Goal: Task Accomplishment & Management: Manage account settings

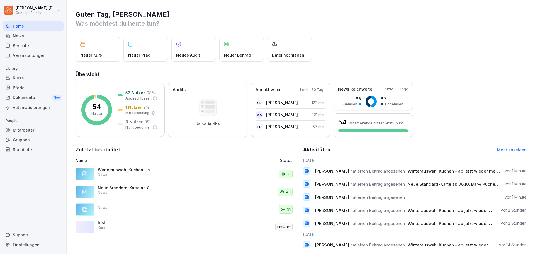
click at [25, 55] on div "Veranstaltungen" at bounding box center [33, 55] width 61 height 10
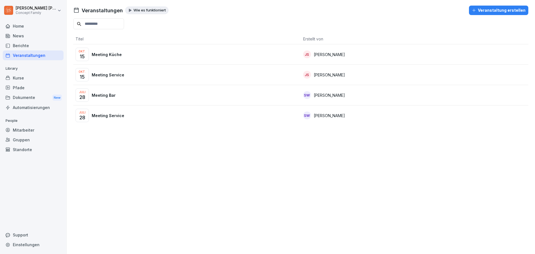
click at [318, 78] on p "[PERSON_NAME]" at bounding box center [329, 75] width 31 height 6
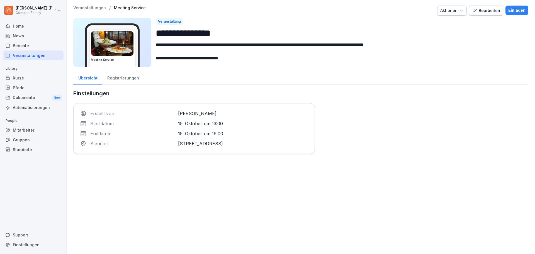
click at [514, 11] on div "Einladen" at bounding box center [517, 10] width 17 height 6
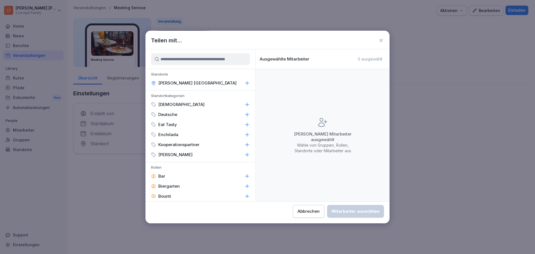
click at [186, 59] on input at bounding box center [200, 59] width 99 height 12
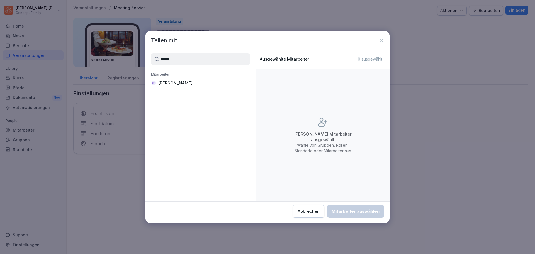
type input "*****"
click at [193, 84] on p "[PERSON_NAME]" at bounding box center [175, 83] width 34 height 6
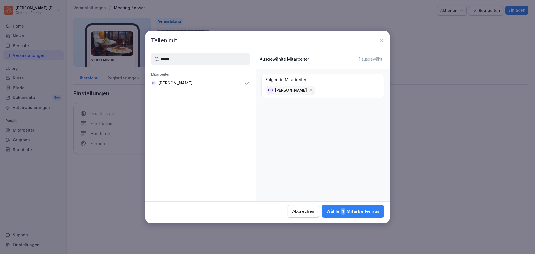
click at [363, 210] on div "Wähle 1 Mitarbeiter aus" at bounding box center [353, 211] width 53 height 7
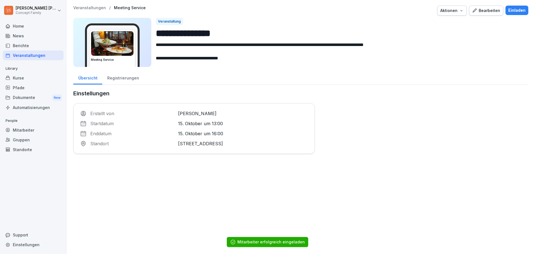
click at [132, 78] on div "Registrierungen" at bounding box center [123, 77] width 42 height 14
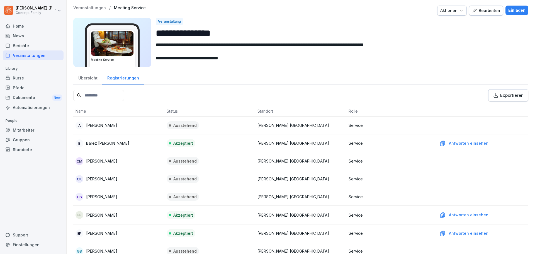
click at [26, 95] on div "Dokumente New" at bounding box center [33, 98] width 61 height 10
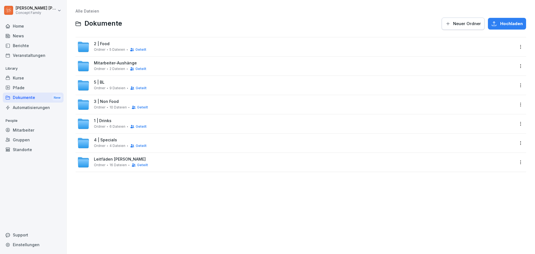
click at [96, 85] on div "5 | BL Ordner 9 Dateien Geteilt" at bounding box center [120, 85] width 53 height 10
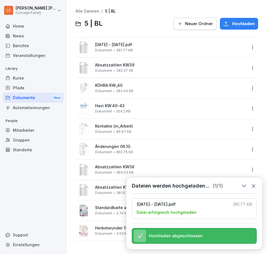
click at [248, 47] on html "Jakob Schmidt Concept Family Home News Berichte Veranstaltungen Library Kurse P…" at bounding box center [133, 127] width 267 height 254
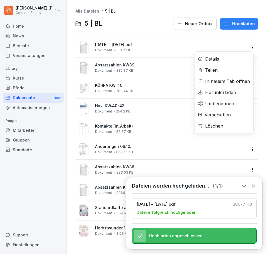
click at [224, 105] on div "Umbenennen" at bounding box center [219, 103] width 29 height 7
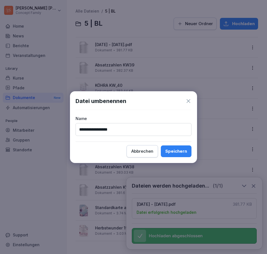
type input "**********"
click at [177, 149] on div "Speichern" at bounding box center [176, 151] width 22 height 6
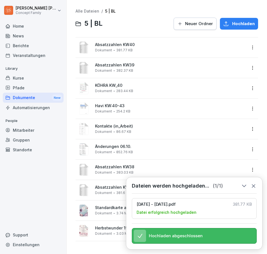
click at [254, 184] on icon at bounding box center [253, 185] width 3 height 3
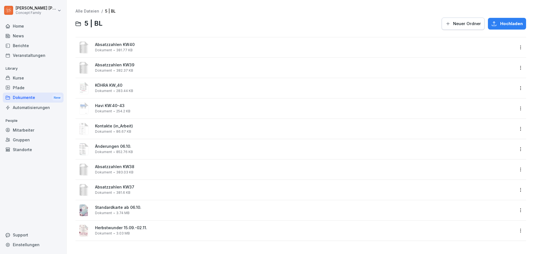
click at [517, 188] on html "Jakob Schmidt Concept Family Home News Berichte Veranstaltungen Library Kurse P…" at bounding box center [267, 127] width 535 height 254
click at [494, 180] on div "Löschen" at bounding box center [492, 178] width 59 height 11
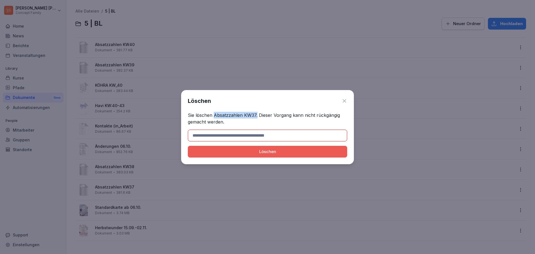
drag, startPoint x: 215, startPoint y: 115, endPoint x: 256, endPoint y: 114, distance: 41.6
click at [256, 114] on p "Sie löschen Absatzzahlen KW37. Dieser Vorgang kann nicht rückgängig gemacht wer…" at bounding box center [267, 118] width 159 height 13
drag, startPoint x: 256, startPoint y: 114, endPoint x: 229, endPoint y: 117, distance: 26.6
click at [229, 117] on p "Sie löschen Absatzzahlen KW37. Dieser Vorgang kann nicht rückgängig gemacht wer…" at bounding box center [267, 118] width 159 height 13
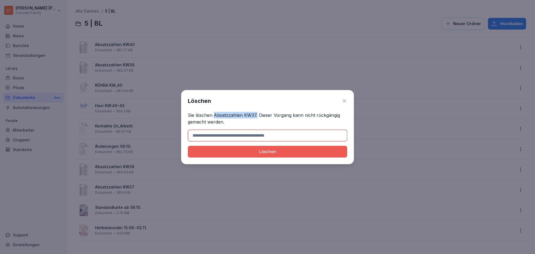
click at [229, 117] on p "Sie löschen Absatzzahlen KW37. Dieser Vorgang kann nicht rückgängig gemacht wer…" at bounding box center [267, 118] width 159 height 13
drag, startPoint x: 214, startPoint y: 114, endPoint x: 256, endPoint y: 113, distance: 42.1
click at [256, 113] on p "Sie löschen Absatzzahlen KW37. Dieser Vorgang kann nicht rückgängig gemacht wer…" at bounding box center [267, 118] width 159 height 13
click at [255, 114] on p "Sie löschen Absatzzahlen KW37. Dieser Vorgang kann nicht rückgängig gemacht wer…" at bounding box center [267, 118] width 159 height 13
click at [245, 114] on p "Sie löschen Absatzzahlen KW37. Dieser Vorgang kann nicht rückgängig gemacht wer…" at bounding box center [267, 118] width 159 height 13
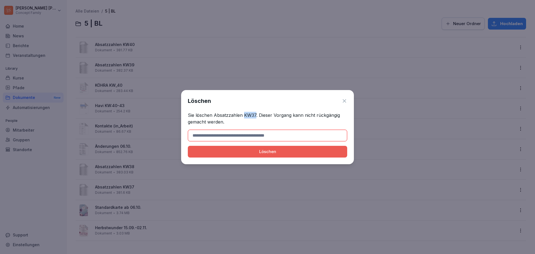
click at [245, 114] on p "Sie löschen Absatzzahlen KW37. Dieser Vorgang kann nicht rückgängig gemacht wer…" at bounding box center [267, 118] width 159 height 13
click at [220, 115] on p "Sie löschen Absatzzahlen KW37. Dieser Vorgang kann nicht rückgängig gemacht wer…" at bounding box center [267, 118] width 159 height 13
click at [223, 115] on p "Sie löschen Absatzzahlen KW37. Dieser Vorgang kann nicht rückgängig gemacht wer…" at bounding box center [267, 118] width 159 height 13
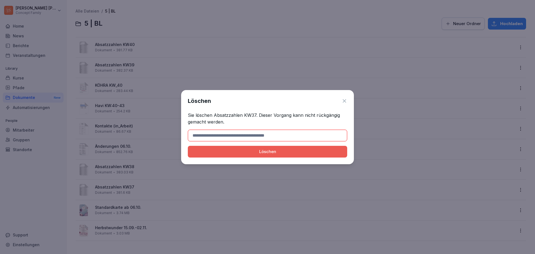
click at [216, 115] on p "Sie löschen Absatzzahlen KW37. Dieser Vorgang kann nicht rückgängig gemacht wer…" at bounding box center [267, 118] width 159 height 13
drag, startPoint x: 215, startPoint y: 115, endPoint x: 255, endPoint y: 115, distance: 40.2
click at [255, 115] on p "Sie löschen Absatzzahlen KW37. Dieser Vorgang kann nicht rückgängig gemacht wer…" at bounding box center [267, 118] width 159 height 13
copy p "Absatzzahlen KW37"
click at [264, 135] on input at bounding box center [267, 136] width 159 height 12
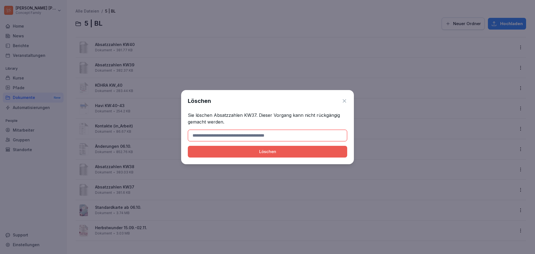
paste input "**********"
type input "**********"
click at [280, 154] on div "Löschen" at bounding box center [267, 152] width 151 height 6
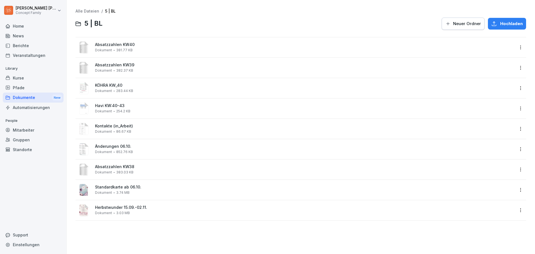
click at [517, 151] on html "Jakob Schmidt Concept Family Home News Berichte Veranstaltungen Library Kurse P…" at bounding box center [267, 127] width 535 height 254
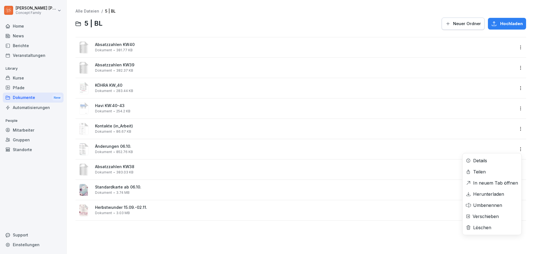
click at [490, 227] on div "Löschen" at bounding box center [482, 227] width 18 height 7
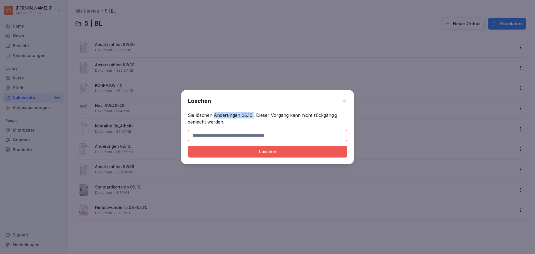
drag, startPoint x: 214, startPoint y: 115, endPoint x: 253, endPoint y: 117, distance: 38.5
click at [253, 117] on p "Sie löschen Änderungen 06.10.. Dieser Vorgang kann nicht rückgängig gemacht wer…" at bounding box center [267, 118] width 159 height 13
copy p "Änderungen 06.10."
click at [220, 134] on input at bounding box center [267, 136] width 159 height 12
paste input "**********"
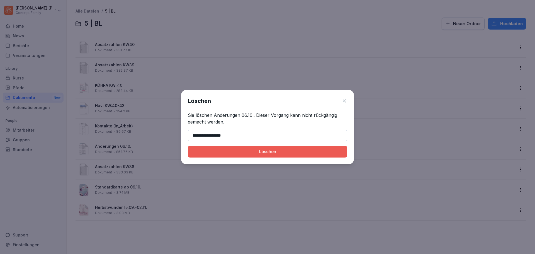
type input "**********"
click at [265, 152] on div "Löschen" at bounding box center [267, 152] width 151 height 6
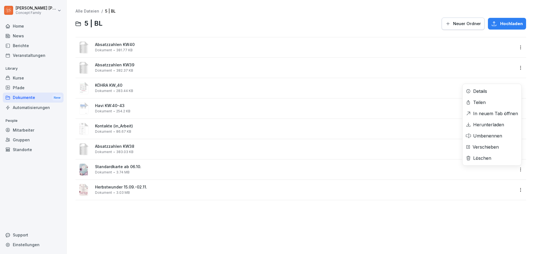
click at [514, 170] on html "Jakob Schmidt Concept Family Home News Berichte Veranstaltungen Library Kurse P…" at bounding box center [267, 127] width 535 height 254
click at [496, 136] on div "Umbenennen" at bounding box center [487, 135] width 29 height 7
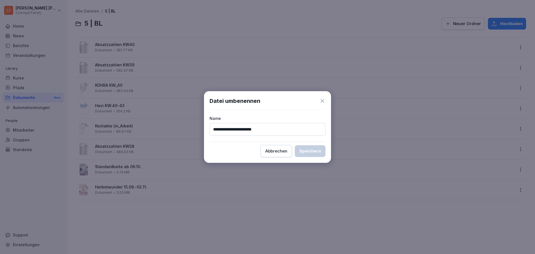
click at [266, 132] on input "**********" at bounding box center [268, 129] width 116 height 13
type input "**********"
click at [309, 154] on div "Speichern" at bounding box center [310, 151] width 22 height 6
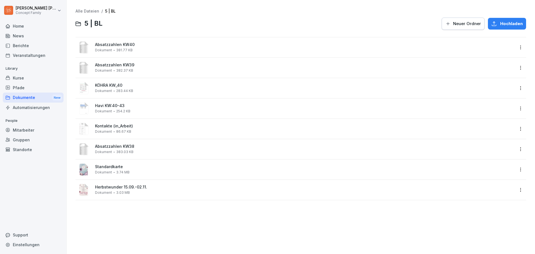
click at [518, 90] on html "Jakob Schmidt Concept Family Home News Berichte Veranstaltungen Library Kurse P…" at bounding box center [267, 127] width 535 height 254
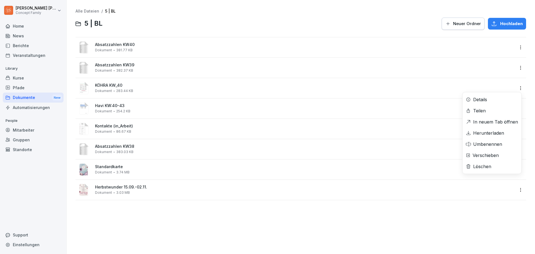
click at [491, 165] on div "Löschen" at bounding box center [482, 166] width 18 height 7
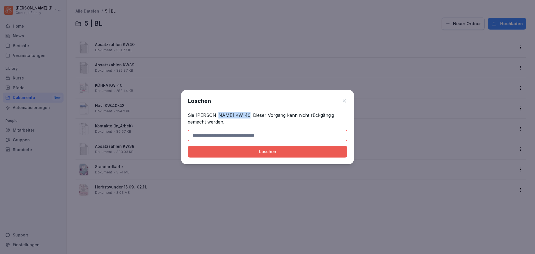
drag, startPoint x: 213, startPoint y: 115, endPoint x: 245, endPoint y: 115, distance: 32.1
click at [245, 115] on p "Sie löschen KÖHRA KW_40. Dieser Vorgang kann nicht rückgängig gemacht werden." at bounding box center [267, 118] width 159 height 13
copy p "KÖHRA KW_40"
click at [238, 133] on input at bounding box center [267, 136] width 159 height 12
paste input "**********"
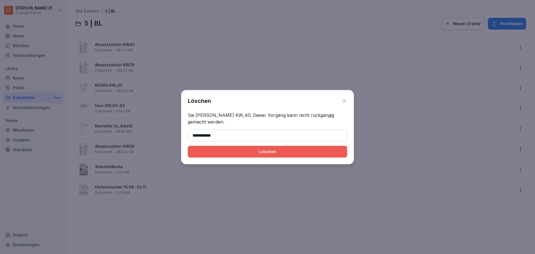
type input "**********"
click at [255, 156] on button "Löschen" at bounding box center [267, 152] width 159 height 12
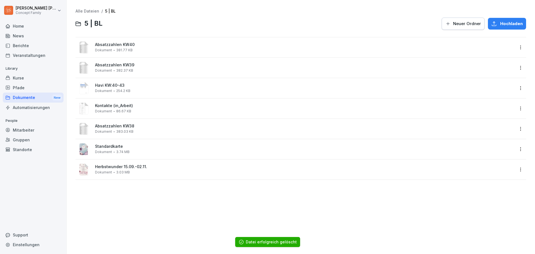
click at [24, 99] on div "Dokumente New" at bounding box center [33, 98] width 61 height 10
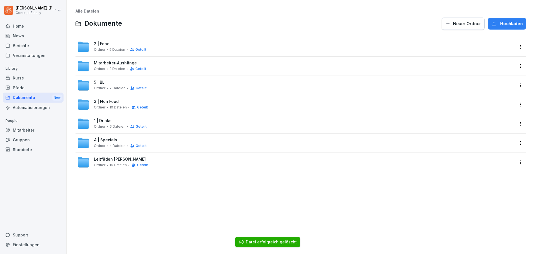
click at [110, 48] on span "5 Dateien" at bounding box center [118, 50] width 16 height 4
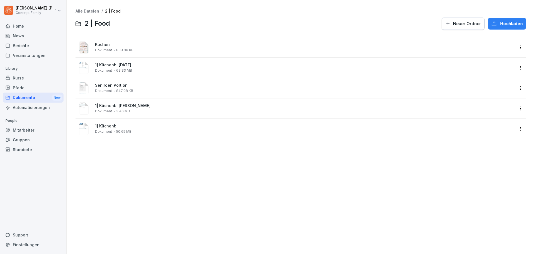
click at [512, 130] on div "1| Küchenb. Dokument 50.65 MB" at bounding box center [301, 129] width 451 height 20
click at [518, 129] on html "Jakob Schmidt Concept Family Home News Berichte Veranstaltungen Library Kurse P…" at bounding box center [267, 127] width 535 height 254
click at [485, 207] on div "Löschen" at bounding box center [482, 207] width 18 height 7
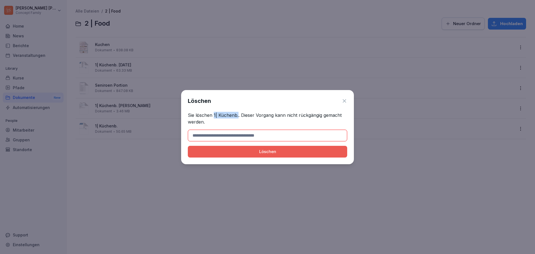
drag, startPoint x: 213, startPoint y: 114, endPoint x: 238, endPoint y: 115, distance: 24.8
click at [238, 115] on p "Sie löschen 1| Küchenb.. Dieser Vorgang kann nicht rückgängig gemacht werden." at bounding box center [267, 118] width 159 height 13
copy p "1| Küchenb."
click at [221, 136] on input at bounding box center [267, 136] width 159 height 12
paste input "**********"
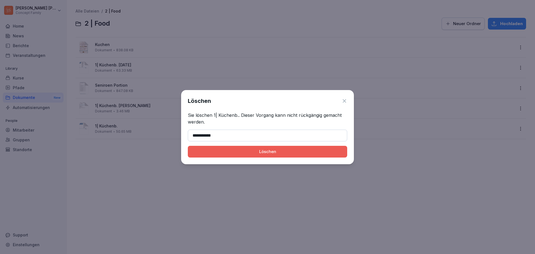
type input "**********"
click at [266, 152] on div "Löschen" at bounding box center [267, 152] width 151 height 6
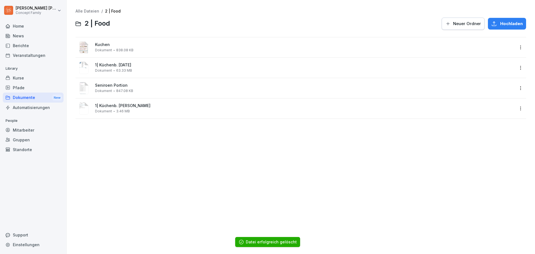
click at [516, 68] on html "Jakob Schmidt Concept Family Home News Berichte Veranstaltungen Library Kurse P…" at bounding box center [267, 127] width 535 height 254
click at [490, 126] on div "Umbenennen" at bounding box center [487, 123] width 29 height 7
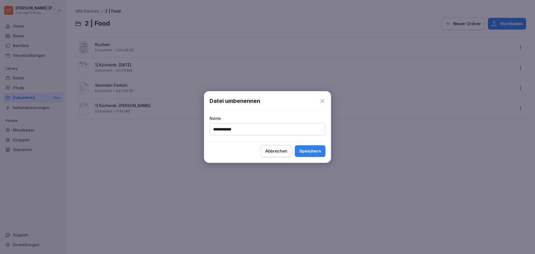
type input "**********"
click at [309, 150] on div "Speichern" at bounding box center [310, 151] width 22 height 6
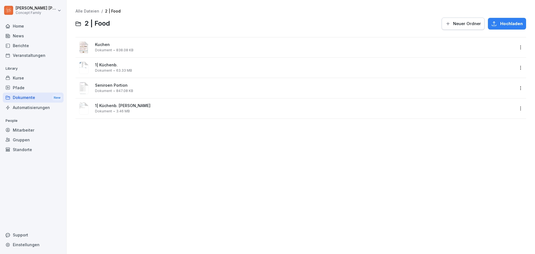
click at [112, 89] on div "Seniroen Portion Dokument 847.08 KB" at bounding box center [305, 88] width 420 height 10
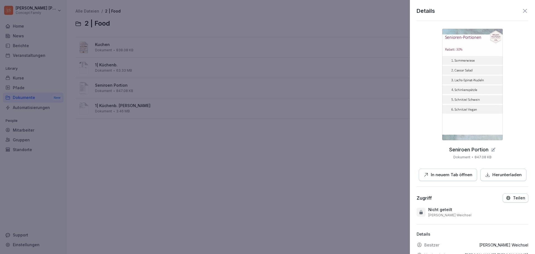
click at [522, 13] on icon at bounding box center [525, 11] width 7 height 7
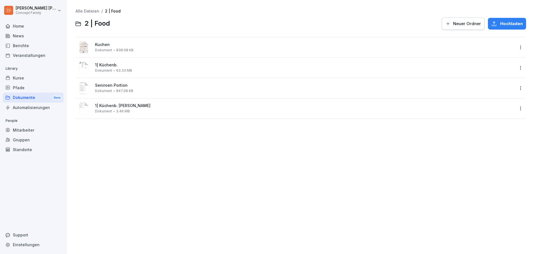
click at [281, 140] on div "Alle Dateien / 2 | Food 2 | Food Neuer Ordner Hochladen Kuchen Dokument 838.08 …" at bounding box center [301, 127] width 460 height 246
click at [20, 96] on div "Dokumente New" at bounding box center [33, 98] width 61 height 10
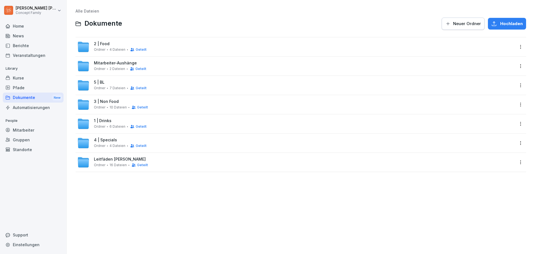
click at [112, 123] on div "1 | Drinks Ordner 6 Dateien Geteilt" at bounding box center [120, 124] width 53 height 10
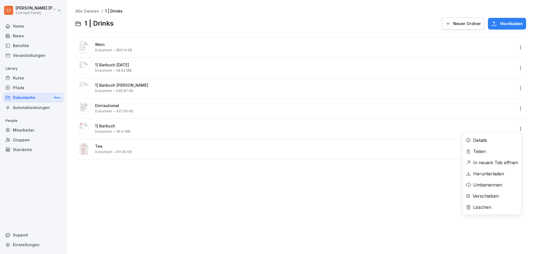
click at [514, 130] on html "Jakob Schmidt Concept Family Home News Berichte Veranstaltungen Library Kurse P…" at bounding box center [267, 127] width 535 height 254
click at [490, 203] on div "Löschen" at bounding box center [492, 207] width 59 height 11
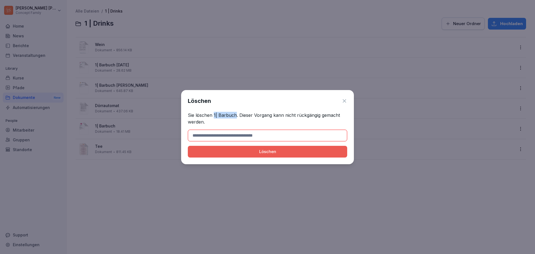
drag, startPoint x: 214, startPoint y: 115, endPoint x: 236, endPoint y: 115, distance: 22.3
click at [236, 115] on p "Sie löschen 1| Barbuch. Dieser Vorgang kann nicht rückgängig gemacht werden." at bounding box center [267, 118] width 159 height 13
copy p "1| Barbuch"
drag, startPoint x: 240, startPoint y: 134, endPoint x: 244, endPoint y: 140, distance: 7.2
click at [240, 134] on input at bounding box center [267, 136] width 159 height 12
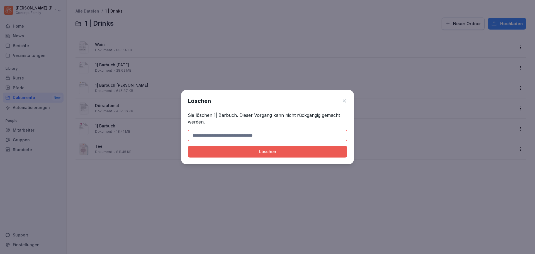
paste input "**********"
type input "**********"
click at [255, 152] on div "Löschen" at bounding box center [267, 152] width 151 height 6
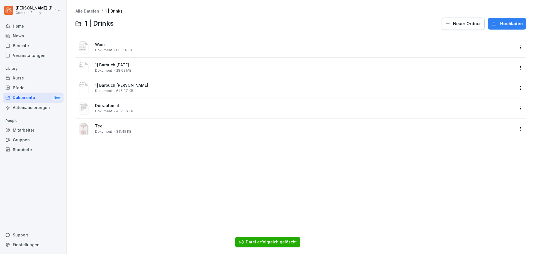
click at [516, 68] on html "Jakob Schmidt Concept Family Home News Berichte Veranstaltungen Library Kurse P…" at bounding box center [267, 127] width 535 height 254
click at [491, 125] on div "Umbenennen" at bounding box center [487, 123] width 29 height 7
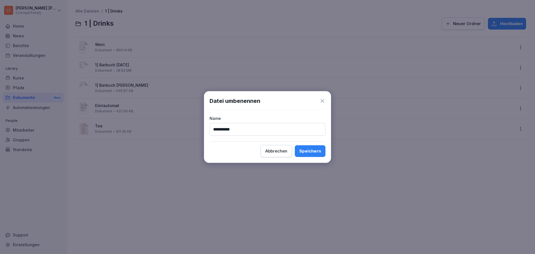
type input "**********"
click at [316, 149] on div "Speichern" at bounding box center [310, 151] width 22 height 6
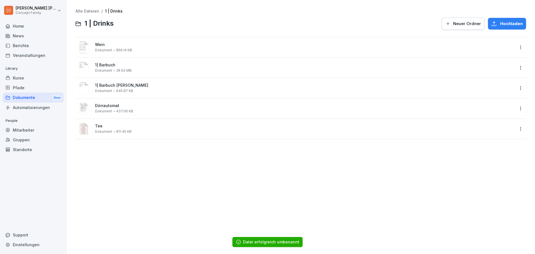
click at [177, 160] on div "Alle Dateien / 1 | Drinks 1 | Drinks Neuer Ordner Hochladen Wein Dokument 856.1…" at bounding box center [301, 127] width 460 height 246
click at [26, 96] on div "Dokumente New" at bounding box center [33, 98] width 61 height 10
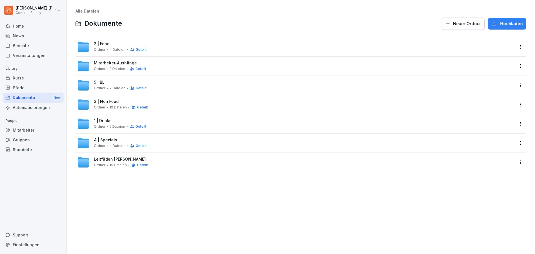
click at [115, 139] on span "4 | Specials" at bounding box center [105, 140] width 23 height 5
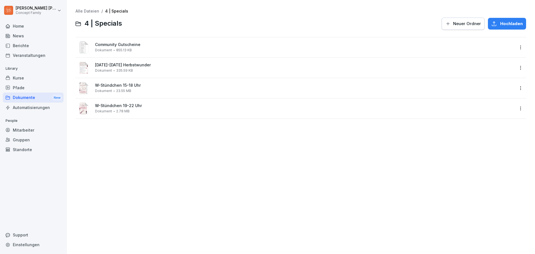
click at [34, 96] on div "Dokumente New" at bounding box center [33, 98] width 61 height 10
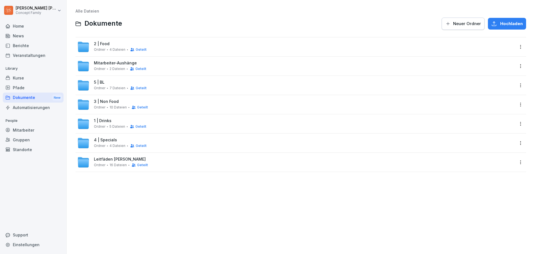
click at [109, 141] on span "4 | Specials" at bounding box center [105, 140] width 23 height 5
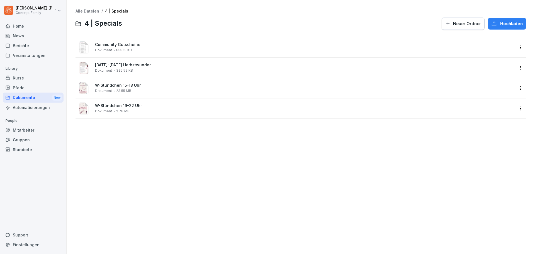
click at [124, 130] on div "Alle Dateien / 4 | Specials 4 | Specials Neuer Ordner Hochladen Community Gutsc…" at bounding box center [301, 127] width 460 height 246
click at [141, 124] on div "Alle Dateien / 4 | Specials 4 | Specials Neuer Ordner Hochladen Community Gutsc…" at bounding box center [301, 127] width 460 height 246
click at [150, 139] on div "Alle Dateien / 4 | Specials 4 | Specials Neuer Ordner Hochladen Community Gutsc…" at bounding box center [301, 127] width 460 height 246
